Goal: Task Accomplishment & Management: Complete application form

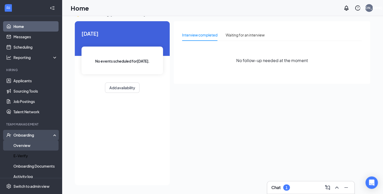
scroll to position [11, 0]
click at [30, 145] on link "Overview" at bounding box center [35, 145] width 44 height 10
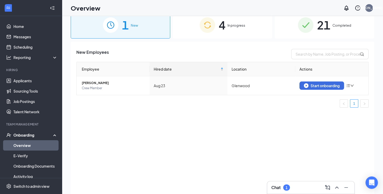
click at [211, 24] on img at bounding box center [207, 24] width 15 height 15
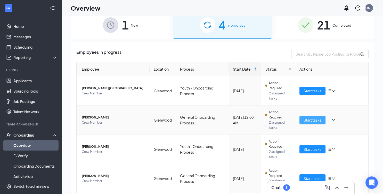
click at [310, 118] on span "Start tasks" at bounding box center [313, 120] width 18 height 6
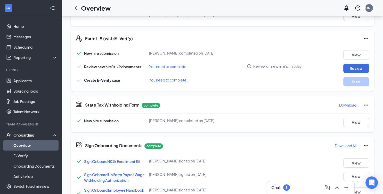
scroll to position [145, 0]
click at [357, 68] on button "Review" at bounding box center [357, 68] width 26 height 9
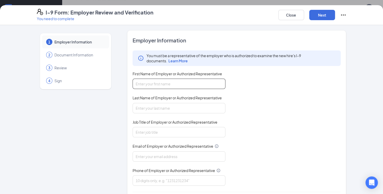
click at [175, 86] on input "First Name of Employer or Authorized Representative" at bounding box center [179, 83] width 93 height 10
type input "[PERSON_NAME]"
type input "[EMAIL_ADDRESS][DOMAIN_NAME]"
type input "19194300098"
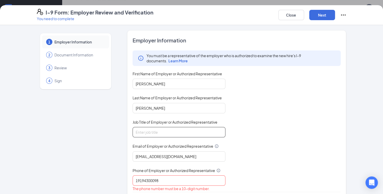
click at [145, 130] on input "Job Title of Employer or Authorized Representative" at bounding box center [179, 132] width 93 height 10
type input "GM"
drag, startPoint x: 135, startPoint y: 178, endPoint x: 141, endPoint y: 180, distance: 5.9
click at [135, 178] on input "19194300098" at bounding box center [179, 180] width 93 height 10
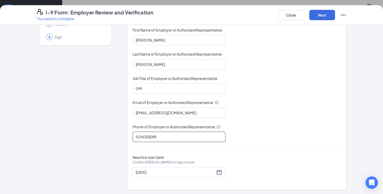
scroll to position [44, 0]
type input "9194300098"
click at [322, 16] on button "Next" at bounding box center [323, 15] width 26 height 10
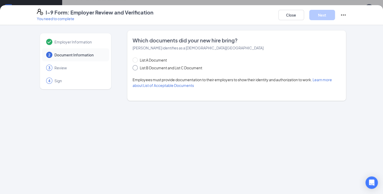
click at [136, 68] on input "List B Document and List C Document" at bounding box center [135, 67] width 4 height 4
radio input "true"
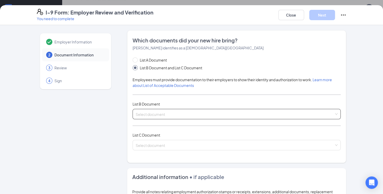
click at [154, 112] on input "search" at bounding box center [235, 113] width 199 height 8
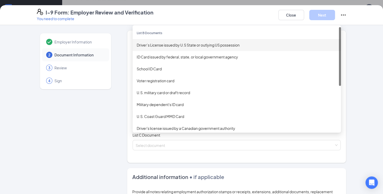
click at [161, 43] on div "Driver’s License issued by U.S State or outlying US possession" at bounding box center [237, 45] width 200 height 6
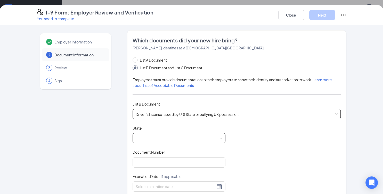
click at [167, 137] on span at bounding box center [179, 138] width 87 height 10
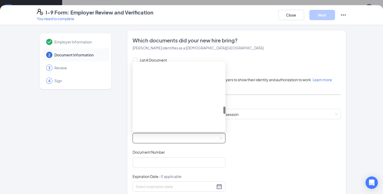
scroll to position [413, 0]
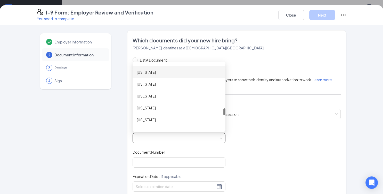
click at [155, 71] on div "[US_STATE]" at bounding box center [179, 72] width 85 height 6
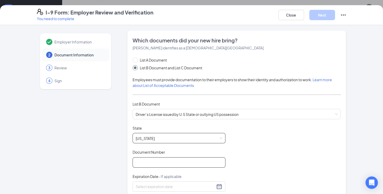
drag, startPoint x: 175, startPoint y: 158, endPoint x: 183, endPoint y: 171, distance: 15.0
click at [175, 158] on input "Document Number" at bounding box center [179, 162] width 93 height 10
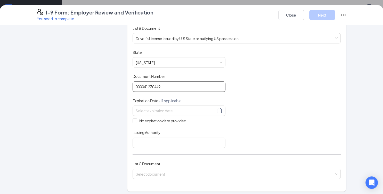
scroll to position [76, 0]
type input "000041230449"
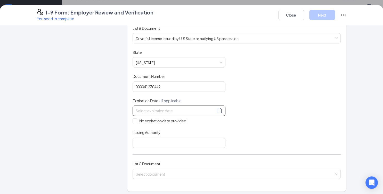
click at [184, 109] on input at bounding box center [176, 111] width 80 height 6
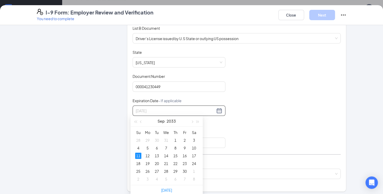
click at [138, 155] on div "11" at bounding box center [138, 155] width 6 height 6
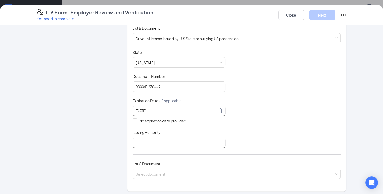
type input "[DATE]"
click at [148, 139] on input "Issuing Authority" at bounding box center [179, 142] width 93 height 10
type input "[US_STATE]"
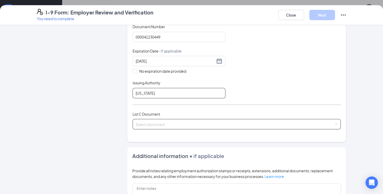
scroll to position [126, 0]
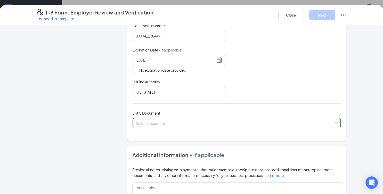
click at [178, 124] on input "search" at bounding box center [235, 122] width 199 height 8
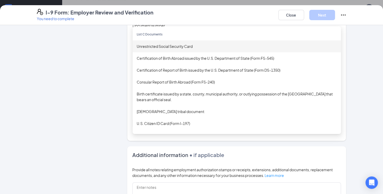
click at [179, 45] on div "Unrestricted Social Security Card" at bounding box center [237, 46] width 200 height 6
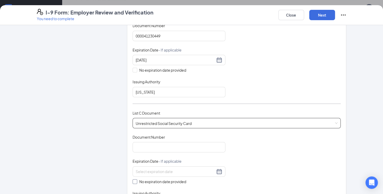
click at [133, 179] on input "No expiration date provided" at bounding box center [135, 181] width 4 height 4
checkbox input "true"
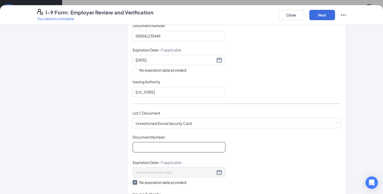
click at [157, 146] on input "Document Number" at bounding box center [179, 147] width 93 height 10
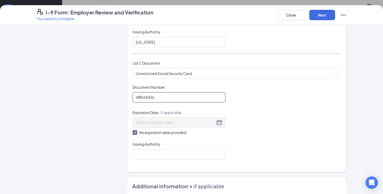
scroll to position [177, 0]
type input "688106436"
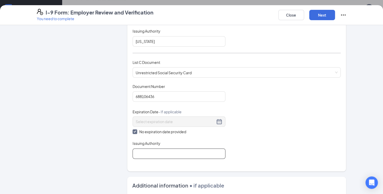
click at [142, 152] on input "Issuing Authority" at bounding box center [179, 153] width 93 height 10
type input "Social Security Administration"
click at [317, 149] on div "Document Title Unrestricted Social Security Card Document Number 688106436 Expi…" at bounding box center [237, 121] width 209 height 75
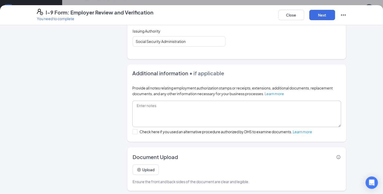
scroll to position [289, 0]
click at [140, 167] on button "Upload" at bounding box center [146, 169] width 26 height 10
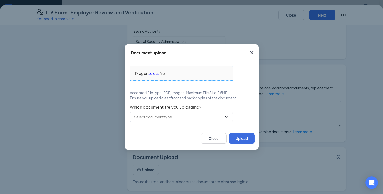
click at [152, 73] on span "select" at bounding box center [153, 73] width 11 height 6
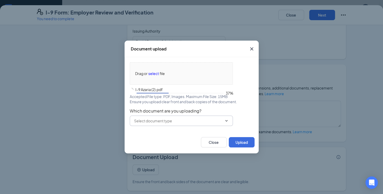
click at [190, 122] on input "text" at bounding box center [178, 121] width 88 height 6
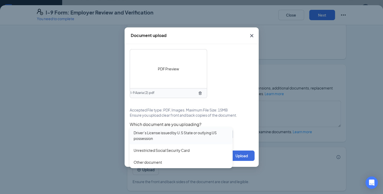
click at [172, 136] on div "Driver’s License issued by U.S State or outlying US possession" at bounding box center [181, 135] width 95 height 11
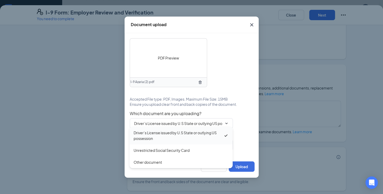
type input "Driver’s License issued by U.S State or outlying US possession"
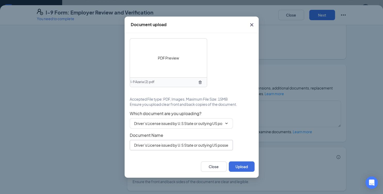
click at [191, 146] on input "Driver’s License issued by U.S State or outlying US possession" at bounding box center [181, 145] width 103 height 10
click at [225, 122] on icon "ChevronDown" at bounding box center [227, 123] width 4 height 4
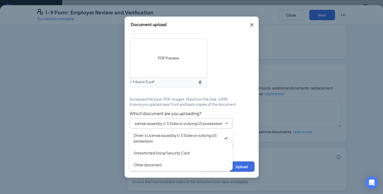
click at [249, 70] on div "PDF Preview I-9 Azaria (2).pdf Accepted File type: PDF, Images. Maximum File Si…" at bounding box center [192, 94] width 124 height 112
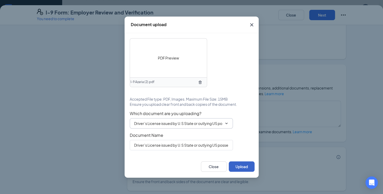
click at [243, 165] on button "Upload" at bounding box center [242, 166] width 26 height 10
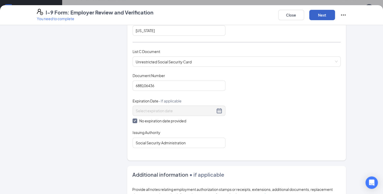
click at [327, 15] on button "Next" at bounding box center [323, 15] width 26 height 10
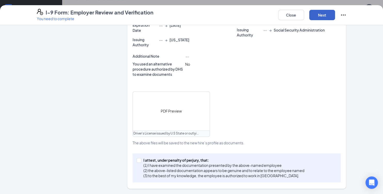
scroll to position [182, 0]
click at [138, 158] on input "I attest, under penalty of [PERSON_NAME], that: (1) I have examined the documen…" at bounding box center [139, 160] width 4 height 4
checkbox input "true"
click at [318, 14] on button "Next" at bounding box center [323, 15] width 26 height 10
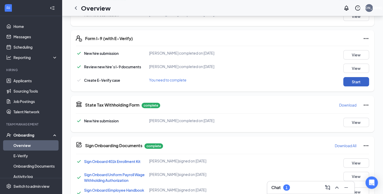
click at [356, 82] on button "Start" at bounding box center [357, 81] width 26 height 9
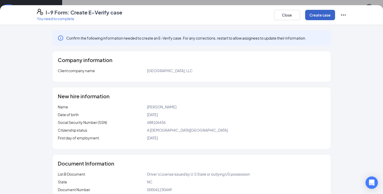
click at [320, 13] on button "Create case" at bounding box center [320, 15] width 30 height 10
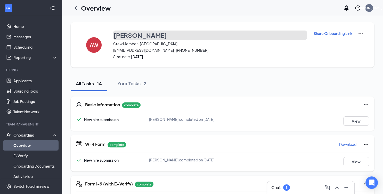
click at [123, 35] on h3 "[PERSON_NAME]" at bounding box center [140, 35] width 53 height 9
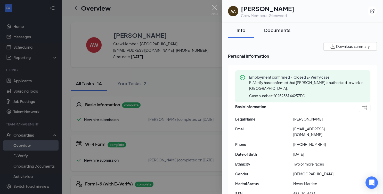
click at [276, 29] on div "Documents" at bounding box center [277, 30] width 26 height 6
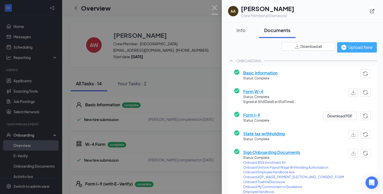
click at [344, 49] on div "Upload New" at bounding box center [357, 47] width 31 height 6
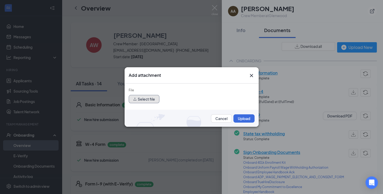
click at [145, 97] on button "Select file" at bounding box center [144, 99] width 31 height 8
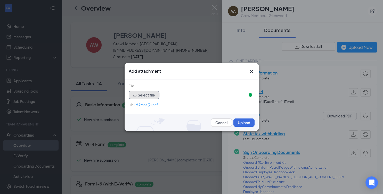
click at [141, 93] on button "Select file" at bounding box center [144, 95] width 31 height 8
click at [150, 93] on button "Select file" at bounding box center [144, 95] width 31 height 8
click at [243, 123] on button "Upload" at bounding box center [244, 122] width 21 height 8
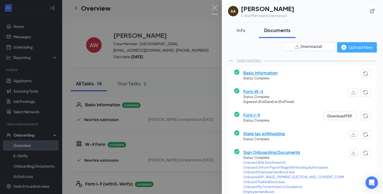
click at [356, 45] on div "Upload New" at bounding box center [357, 47] width 31 height 6
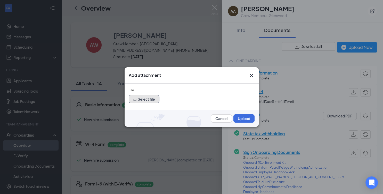
click at [145, 99] on button "Select file" at bounding box center [144, 99] width 31 height 8
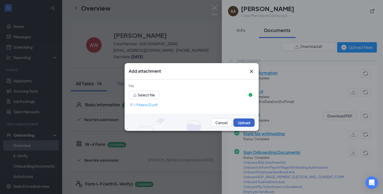
click at [243, 124] on button "Upload" at bounding box center [244, 122] width 21 height 8
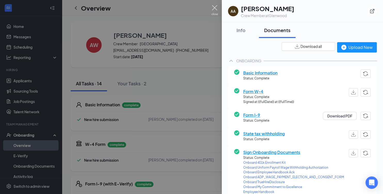
click at [215, 8] on img at bounding box center [215, 10] width 6 height 10
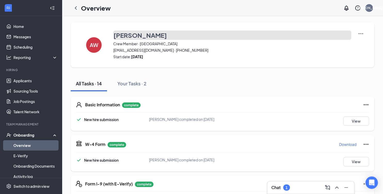
click at [129, 34] on h3 "[PERSON_NAME]" at bounding box center [140, 35] width 53 height 9
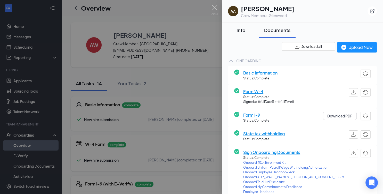
click at [241, 28] on div "Info" at bounding box center [240, 30] width 15 height 6
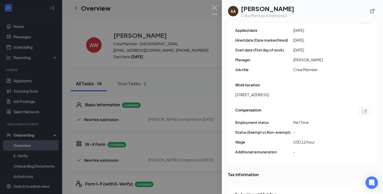
scroll to position [306, 0]
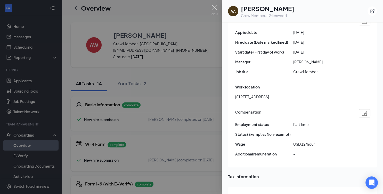
click at [214, 7] on img at bounding box center [215, 10] width 6 height 10
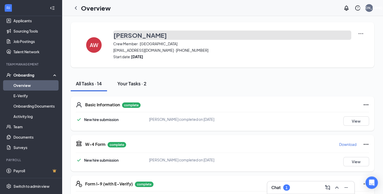
scroll to position [0, 0]
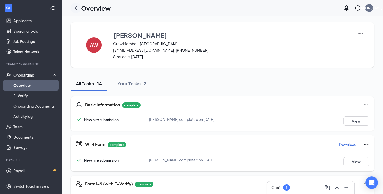
click at [76, 7] on icon "ChevronLeft" at bounding box center [76, 7] width 2 height 3
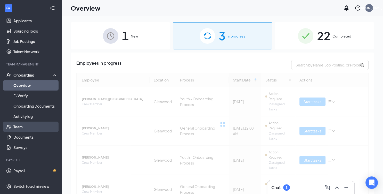
click at [24, 124] on link "Team" at bounding box center [35, 126] width 44 height 10
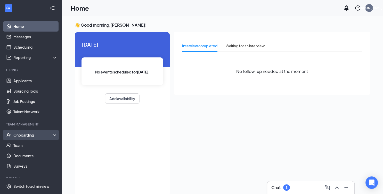
click at [23, 132] on div "Onboarding" at bounding box center [33, 134] width 40 height 5
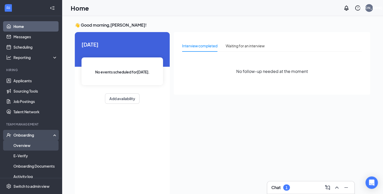
click at [33, 145] on link "Overview" at bounding box center [35, 145] width 44 height 10
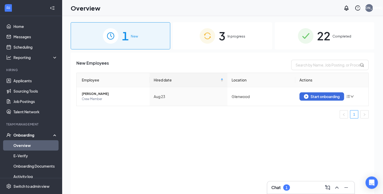
click at [230, 38] on span "In progress" at bounding box center [237, 36] width 18 height 5
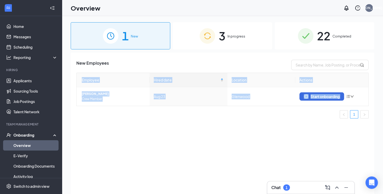
click at [331, 73] on div "Employee Hired date Location Actions Melissa Pardee Crew Member Aug 23 Glenwood…" at bounding box center [222, 96] width 293 height 46
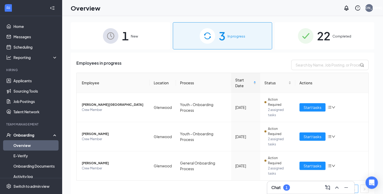
click at [163, 61] on div "Employees in progress" at bounding box center [222, 65] width 293 height 10
click at [27, 21] on link "Home" at bounding box center [35, 26] width 44 height 10
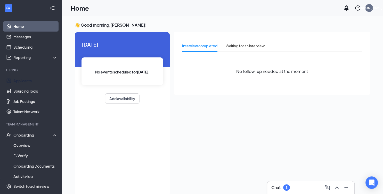
drag, startPoint x: 32, startPoint y: 81, endPoint x: 99, endPoint y: 102, distance: 70.1
click at [32, 81] on link "Applicants" at bounding box center [35, 80] width 44 height 10
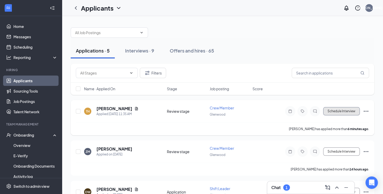
click at [341, 108] on button "Schedule Interview" at bounding box center [342, 111] width 37 height 8
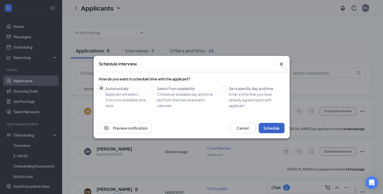
click at [274, 129] on button "Schedule" at bounding box center [272, 128] width 26 height 10
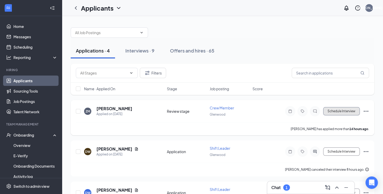
click at [335, 110] on button "Schedule Interview" at bounding box center [342, 111] width 37 height 8
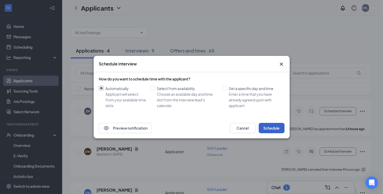
click at [270, 127] on button "Schedule" at bounding box center [272, 128] width 26 height 10
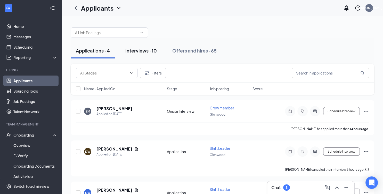
drag, startPoint x: 127, startPoint y: 51, endPoint x: 127, endPoint y: 54, distance: 3.9
click at [127, 51] on div "Interviews · 10" at bounding box center [140, 50] width 31 height 6
